Goal: Check status: Check status

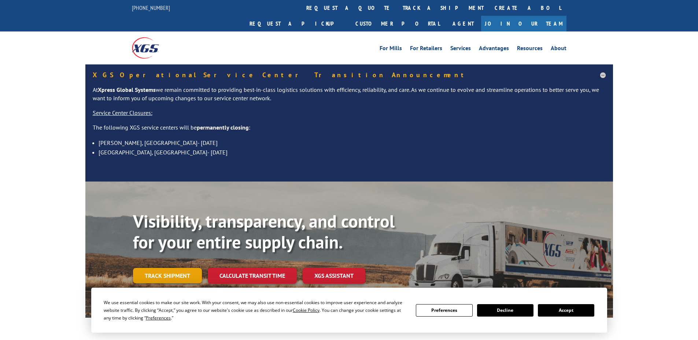
click at [180, 268] on link "Track shipment" at bounding box center [167, 275] width 69 height 15
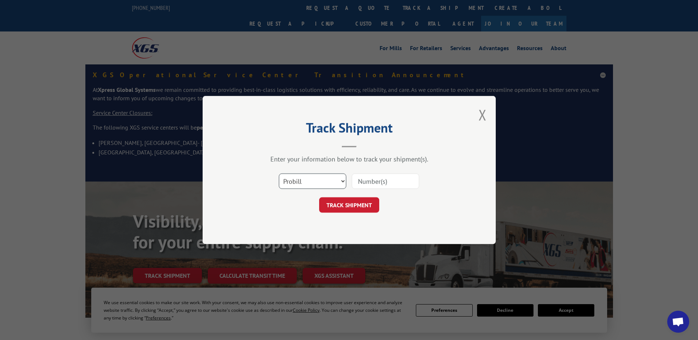
click at [316, 182] on select "Select category... Probill BOL PO" at bounding box center [312, 181] width 67 height 15
select select "bol"
click at [279, 174] on select "Select category... Probill BOL PO" at bounding box center [312, 181] width 67 height 15
click at [366, 184] on input at bounding box center [385, 181] width 67 height 15
paste input "5106647"
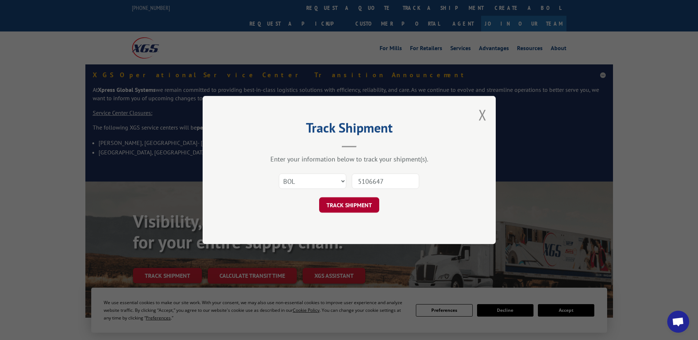
type input "5106647"
click at [336, 208] on button "TRACK SHIPMENT" at bounding box center [349, 204] width 60 height 15
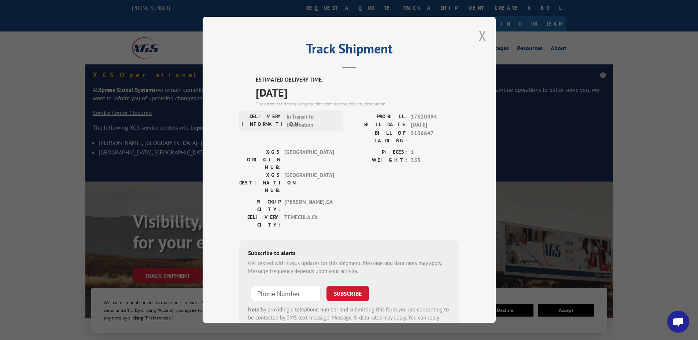
click at [478, 33] on button "Close modal" at bounding box center [482, 35] width 8 height 19
